Goal: Check status

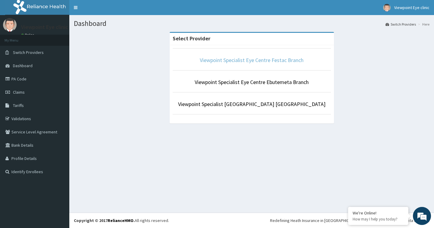
click at [266, 60] on link "Viewpoint Specialist Eye Centre Festac Branch" at bounding box center [252, 60] width 104 height 7
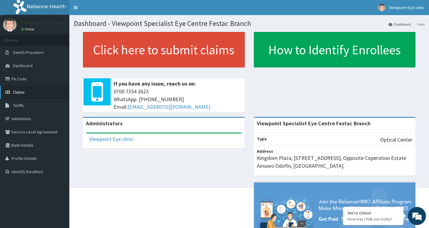
click at [22, 92] on span "Claims" at bounding box center [19, 91] width 12 height 5
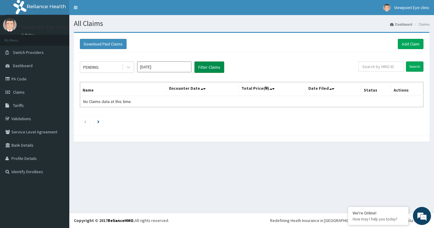
click at [205, 66] on button "Filter Claims" at bounding box center [209, 66] width 30 height 11
click at [100, 67] on div "PENDING" at bounding box center [101, 67] width 42 height 10
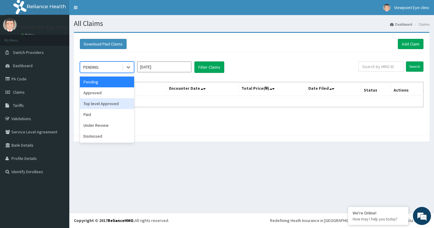
click at [105, 106] on div "Top level Approved" at bounding box center [107, 103] width 54 height 11
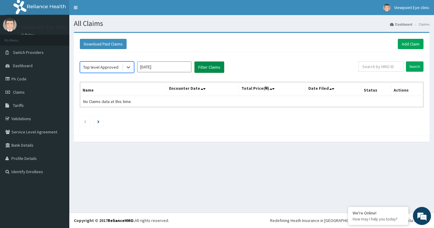
click at [215, 69] on button "Filter Claims" at bounding box center [209, 66] width 30 height 11
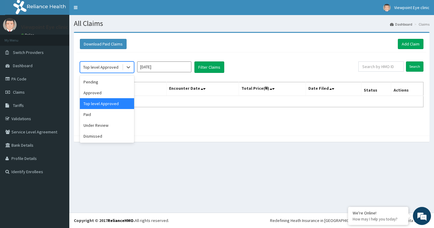
click at [100, 65] on div "Top level Approved" at bounding box center [100, 67] width 35 height 6
click at [105, 95] on div "Approved" at bounding box center [107, 92] width 54 height 11
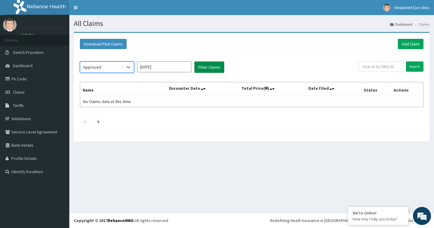
click at [198, 64] on button "Filter Claims" at bounding box center [209, 66] width 30 height 11
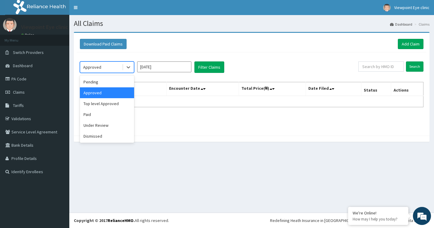
click at [104, 69] on div "Approved" at bounding box center [101, 67] width 42 height 10
click at [104, 84] on div "Pending" at bounding box center [107, 82] width 54 height 11
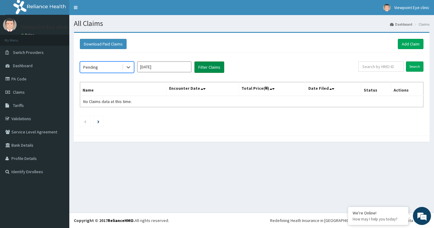
click at [223, 64] on button "Filter Claims" at bounding box center [209, 66] width 30 height 11
click at [156, 66] on input "Jul 2025" at bounding box center [164, 66] width 54 height 11
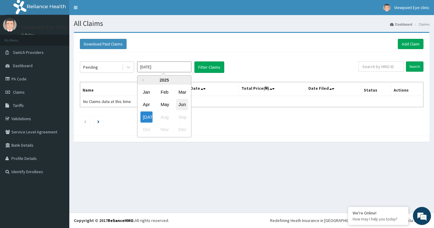
click at [183, 103] on div "Jun" at bounding box center [182, 104] width 12 height 11
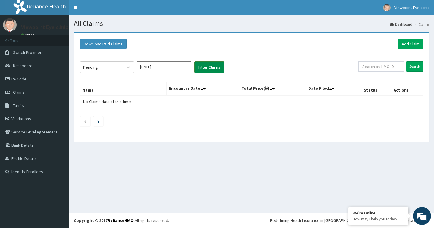
click at [207, 69] on button "Filter Claims" at bounding box center [209, 66] width 30 height 11
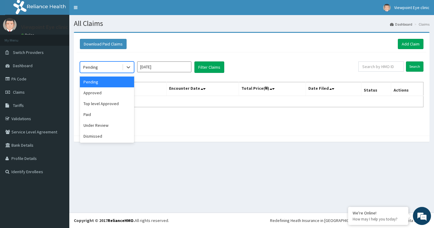
click at [114, 69] on div "Pending" at bounding box center [101, 67] width 42 height 10
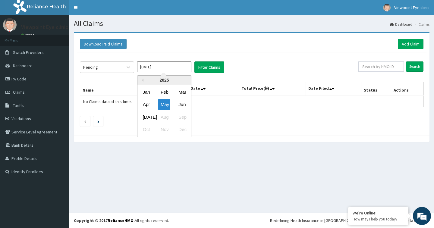
click at [186, 66] on input "May 2025" at bounding box center [164, 66] width 54 height 11
click at [182, 104] on div "Jun" at bounding box center [182, 104] width 12 height 11
click at [206, 61] on div "Pending May 2025 Filter Claims Search Name Encounter Date Total Price(₦) Date F…" at bounding box center [252, 92] width 350 height 80
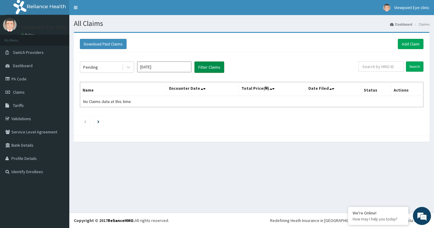
click at [203, 65] on button "Filter Claims" at bounding box center [209, 66] width 30 height 11
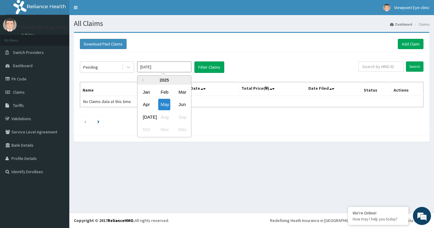
click at [186, 66] on input "May 2025" at bounding box center [164, 66] width 54 height 11
click at [146, 114] on div "Jul" at bounding box center [146, 116] width 12 height 11
type input "Jun 2025"
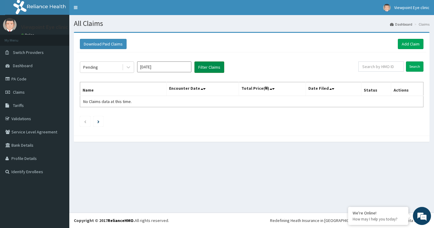
click at [208, 68] on button "Filter Claims" at bounding box center [209, 66] width 30 height 11
